Goal: Check status: Check status

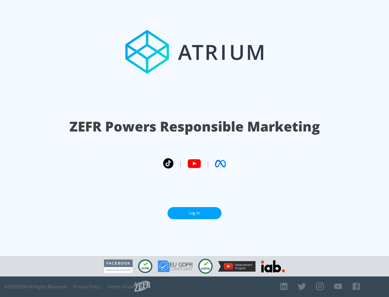
click at [194, 211] on link "Log In" at bounding box center [194, 213] width 54 height 12
